Goal: Information Seeking & Learning: Check status

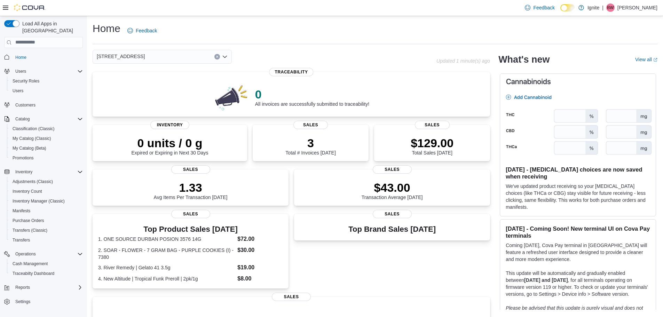
click at [122, 56] on span "[STREET_ADDRESS]" at bounding box center [121, 56] width 48 height 8
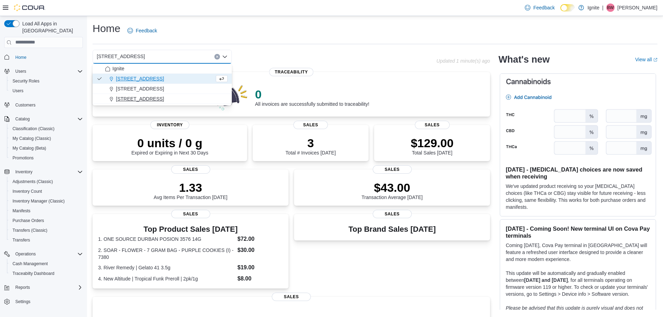
click at [128, 97] on span "5440 I-55 Frontage Road N" at bounding box center [140, 98] width 48 height 7
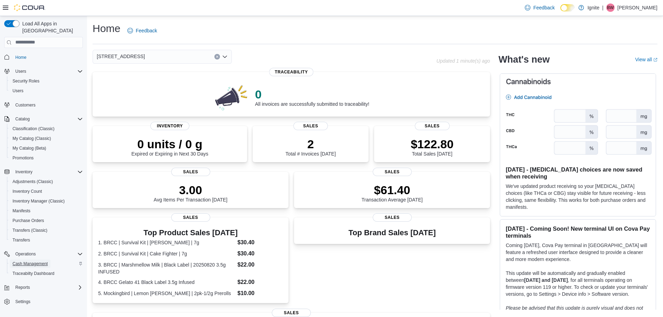
click at [40, 261] on span "Cash Management" at bounding box center [30, 264] width 35 height 6
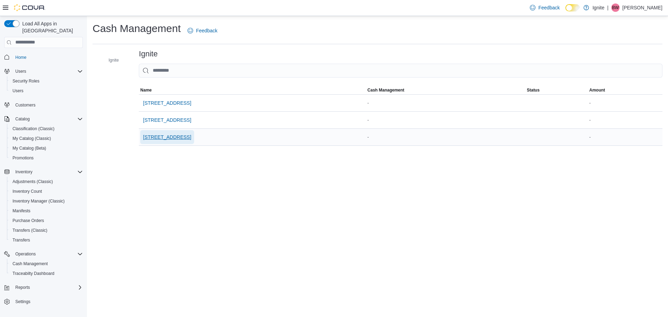
click at [173, 138] on span "5440 I-55 Frontage Road N" at bounding box center [167, 137] width 48 height 7
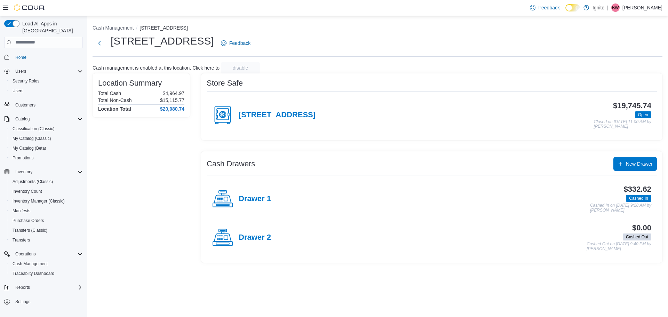
click at [219, 115] on icon at bounding box center [222, 115] width 21 height 21
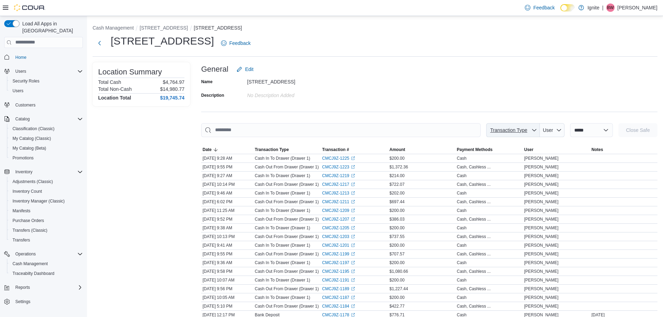
click at [514, 131] on span "Transaction Type" at bounding box center [508, 130] width 37 height 6
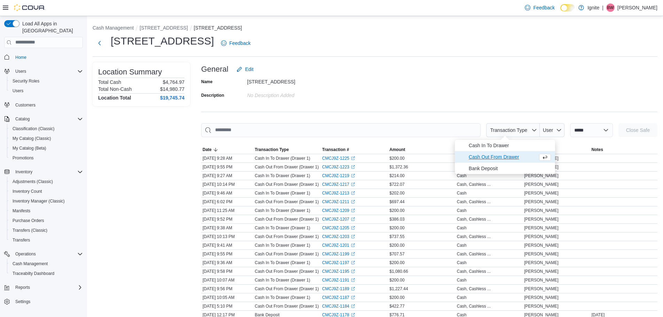
click at [503, 156] on span "Cash Out From Drawer" at bounding box center [501, 157] width 66 height 8
type input "**********"
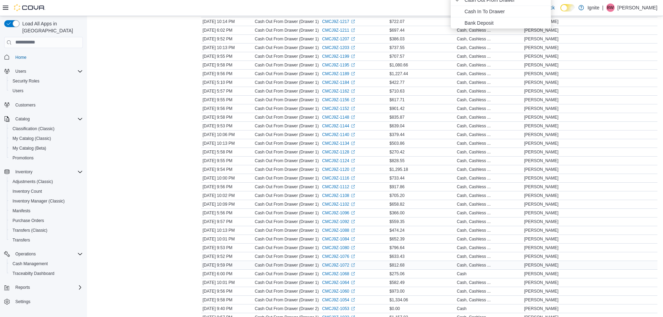
scroll to position [247, 0]
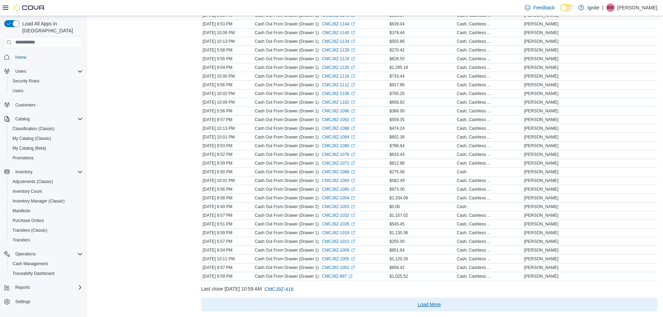
click at [429, 304] on span "Load More" at bounding box center [428, 304] width 23 height 7
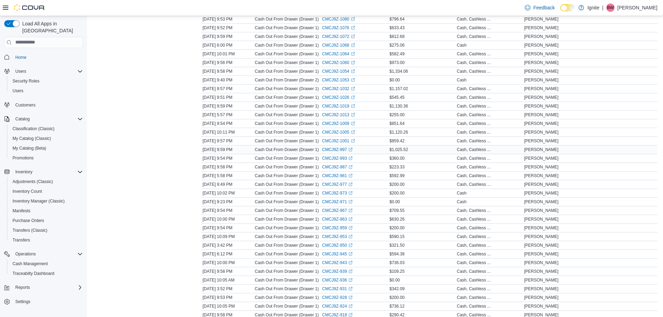
scroll to position [386, 0]
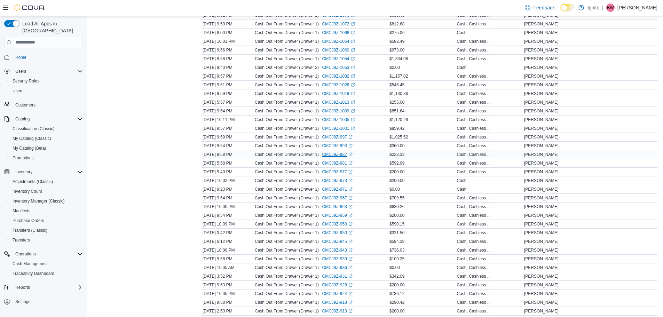
click at [340, 153] on link "CMCJ9Z-987 (opens in a new tab or window)" at bounding box center [337, 155] width 30 height 6
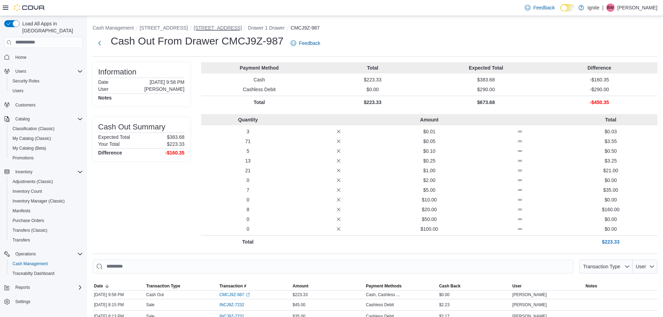
click at [235, 28] on button "[STREET_ADDRESS]" at bounding box center [218, 28] width 48 height 6
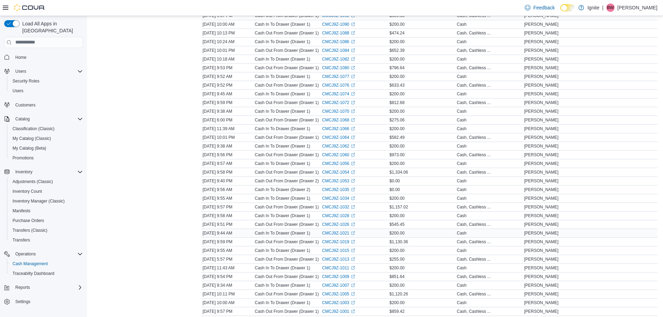
scroll to position [743, 0]
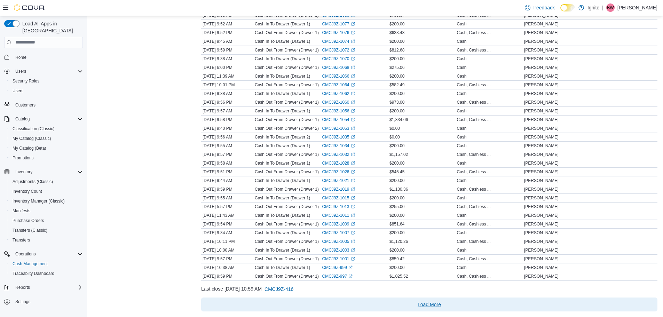
click at [432, 304] on span "Load More" at bounding box center [428, 304] width 23 height 7
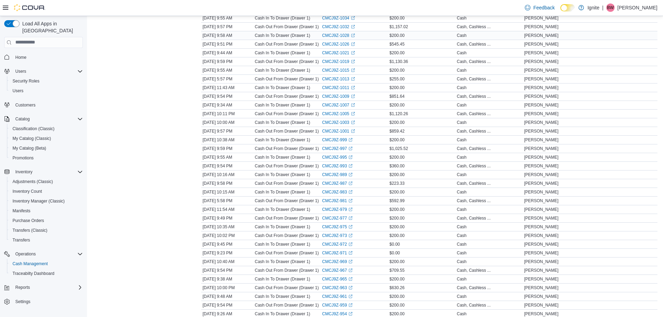
scroll to position [882, 0]
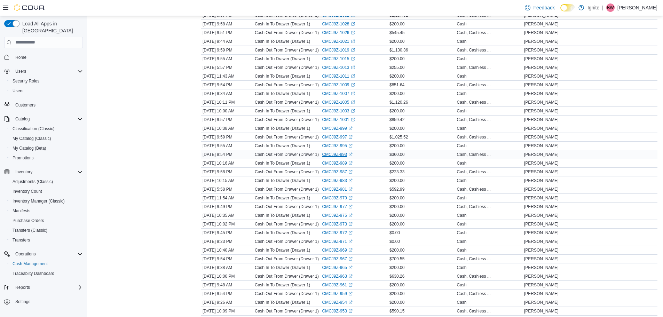
click at [338, 153] on link "CMCJ9Z-993 (opens in a new tab or window)" at bounding box center [337, 155] width 30 height 6
